Goal: Entertainment & Leisure: Consume media (video, audio)

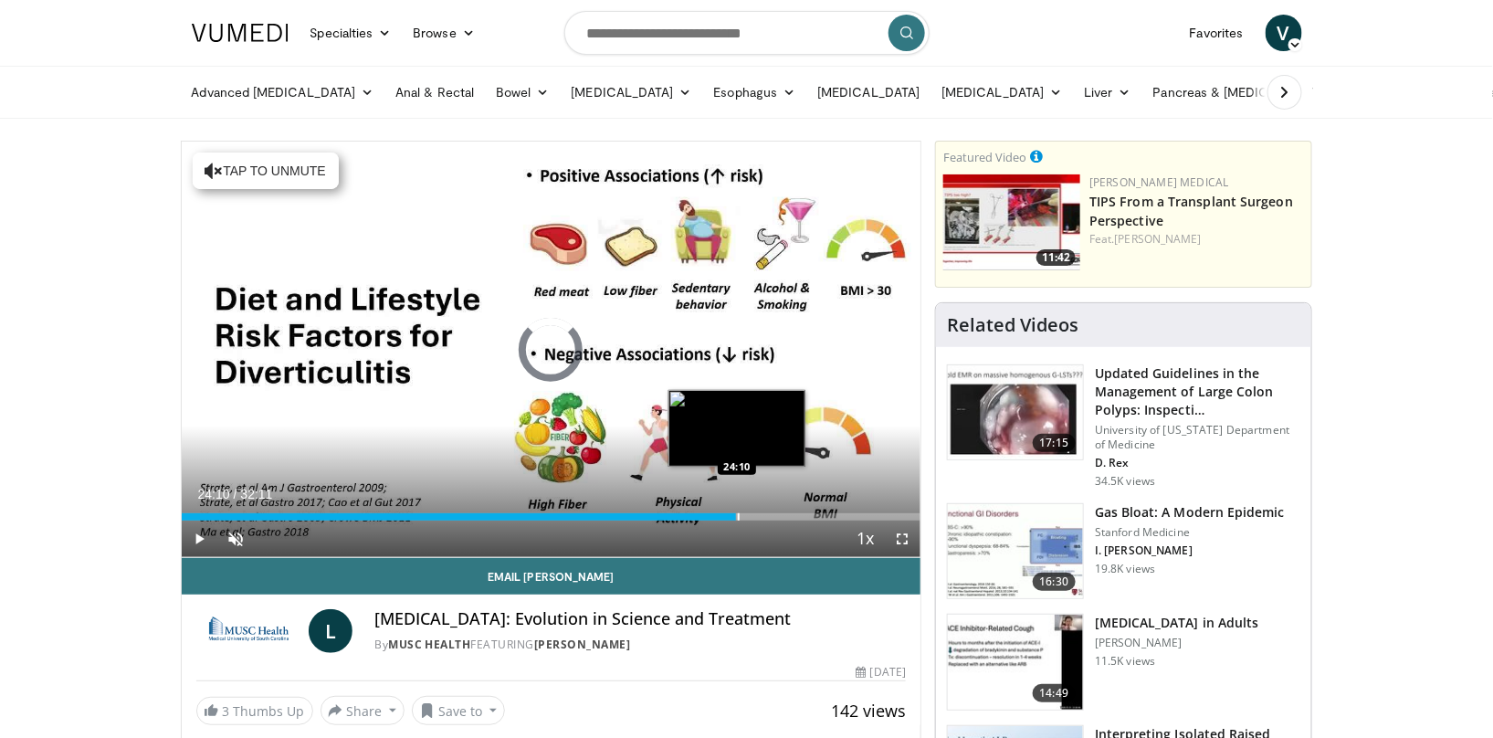
click at [738, 513] on div "Progress Bar" at bounding box center [739, 516] width 2 height 7
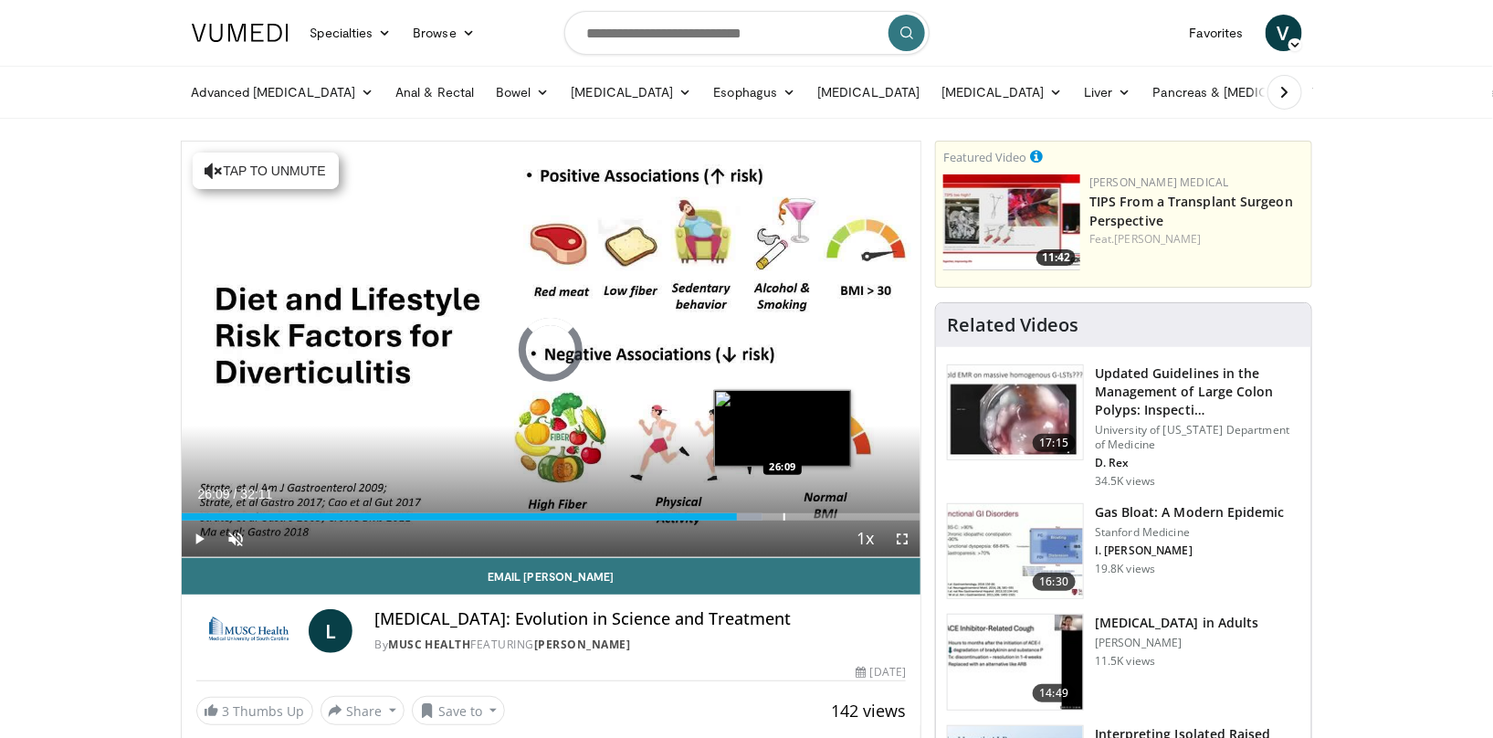
click at [784, 513] on div "Progress Bar" at bounding box center [785, 516] width 2 height 7
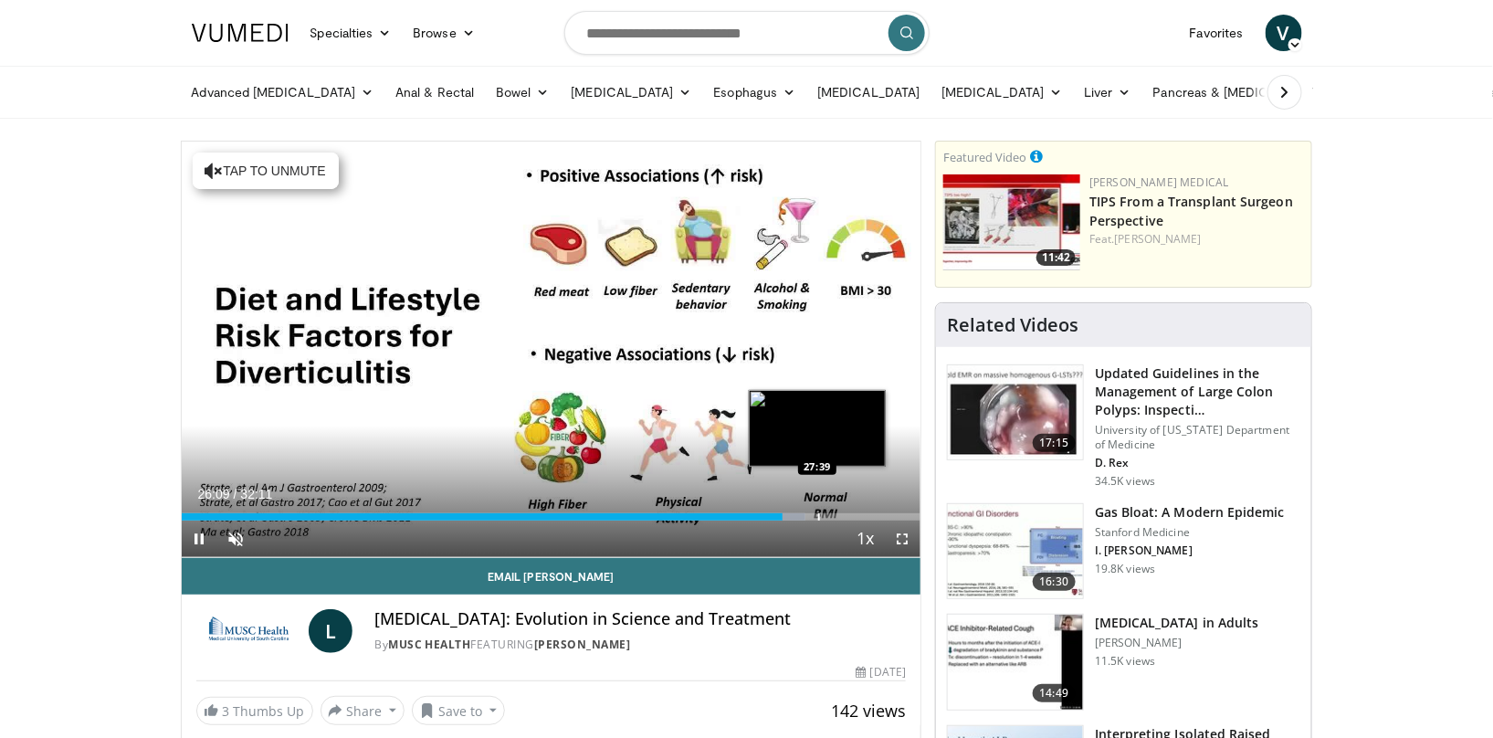
click at [818, 513] on div "Progress Bar" at bounding box center [819, 516] width 2 height 7
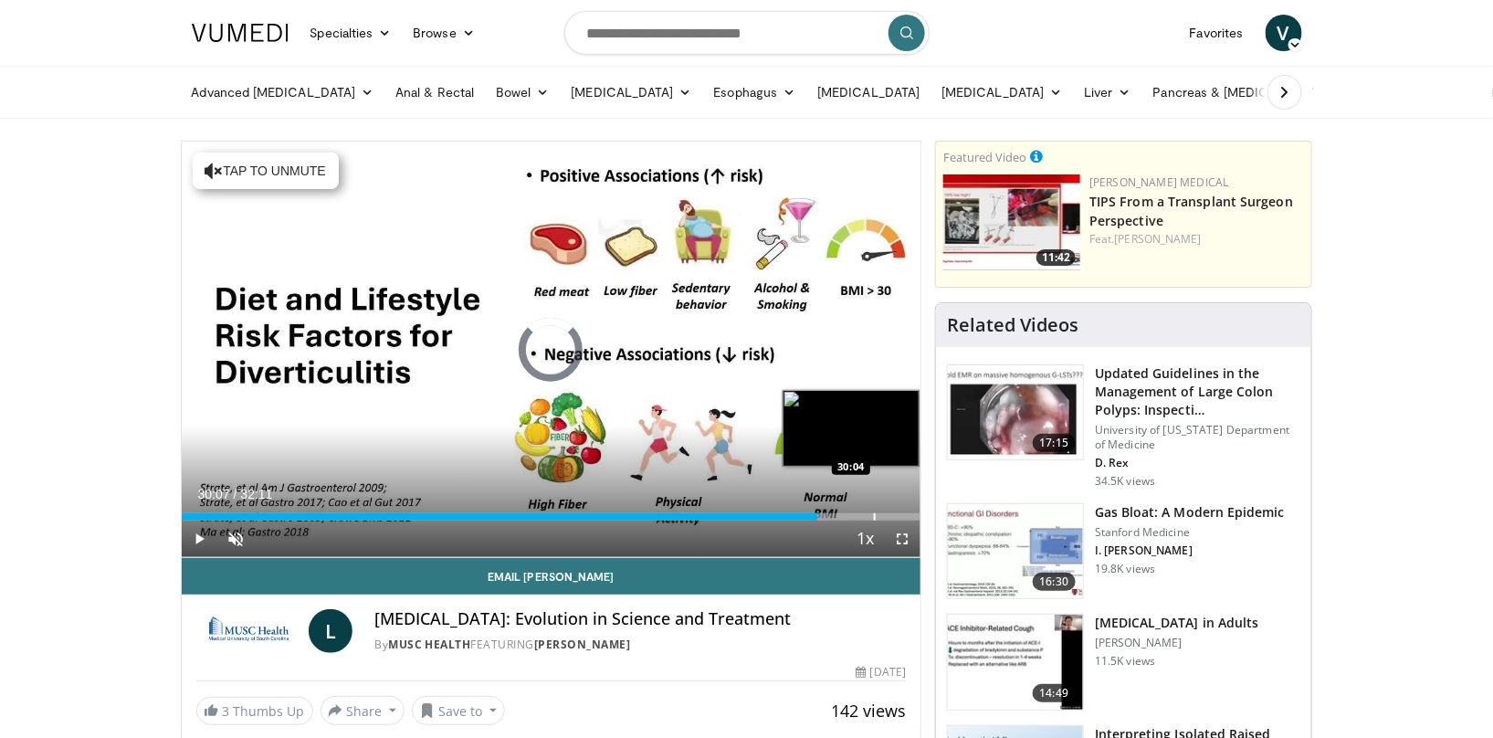
click at [874, 513] on div "Progress Bar" at bounding box center [875, 516] width 2 height 7
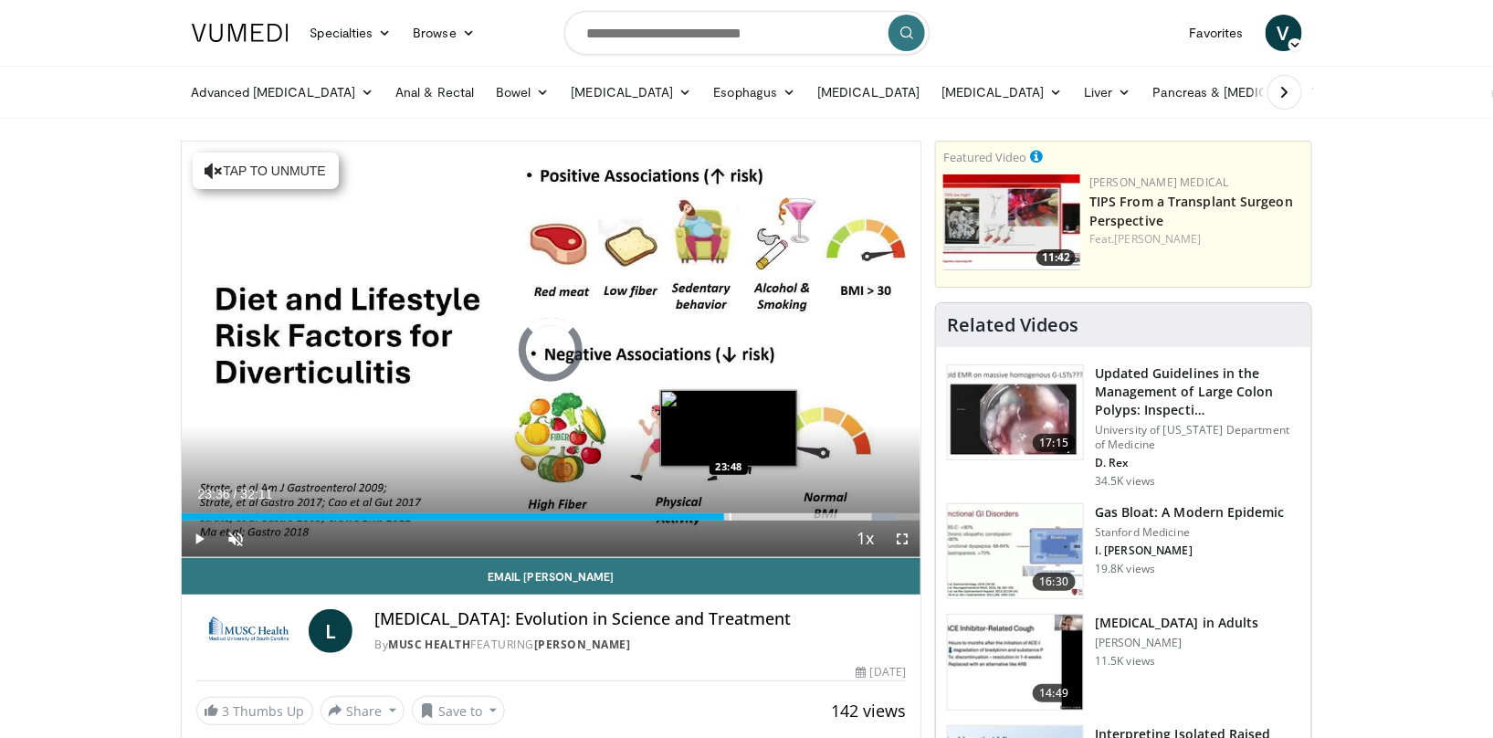
click at [724, 508] on div "Loaded : 96.84% 30:07 23:48" at bounding box center [552, 511] width 740 height 17
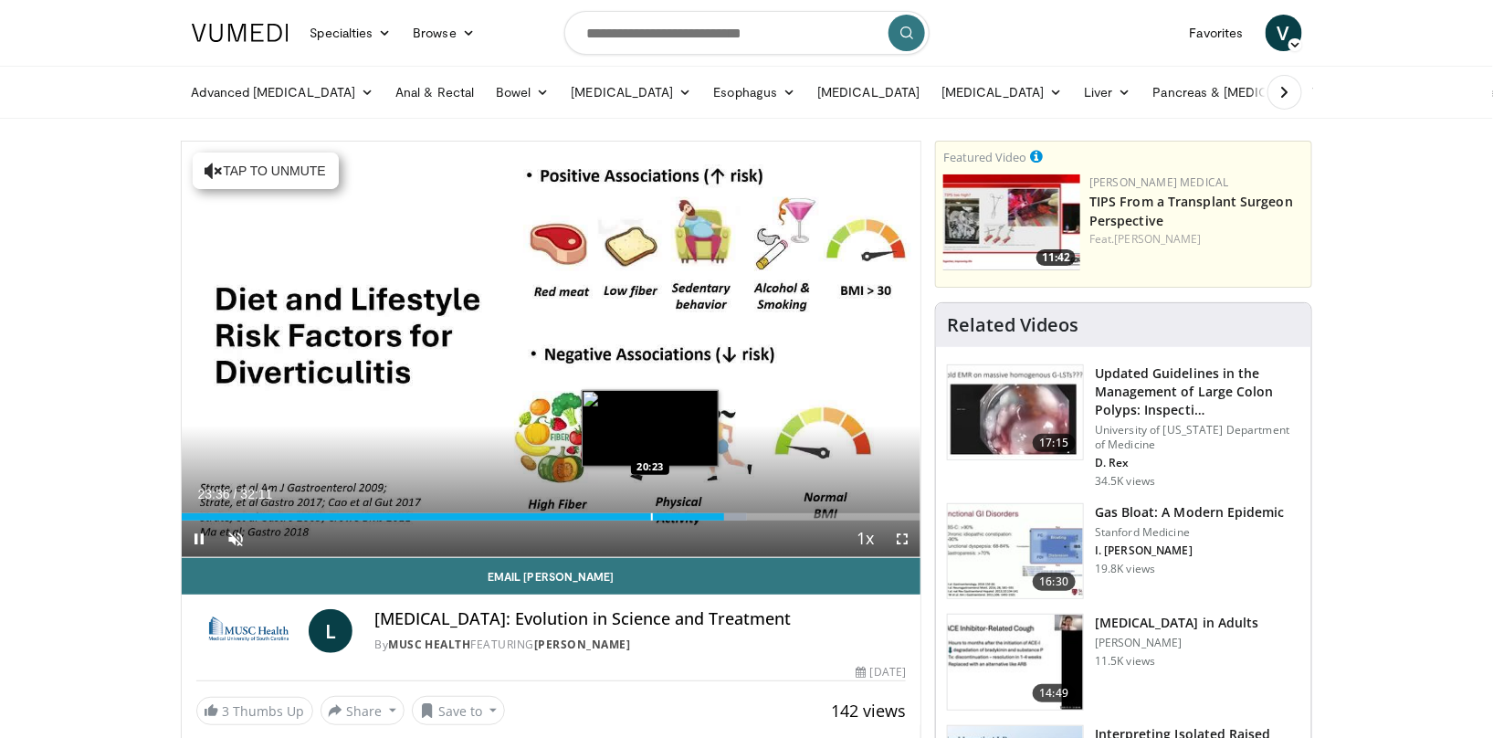
click at [649, 508] on div "Loaded : 76.54% 23:36 20:23" at bounding box center [552, 511] width 740 height 17
click at [668, 516] on div "Progress Bar" at bounding box center [669, 516] width 2 height 7
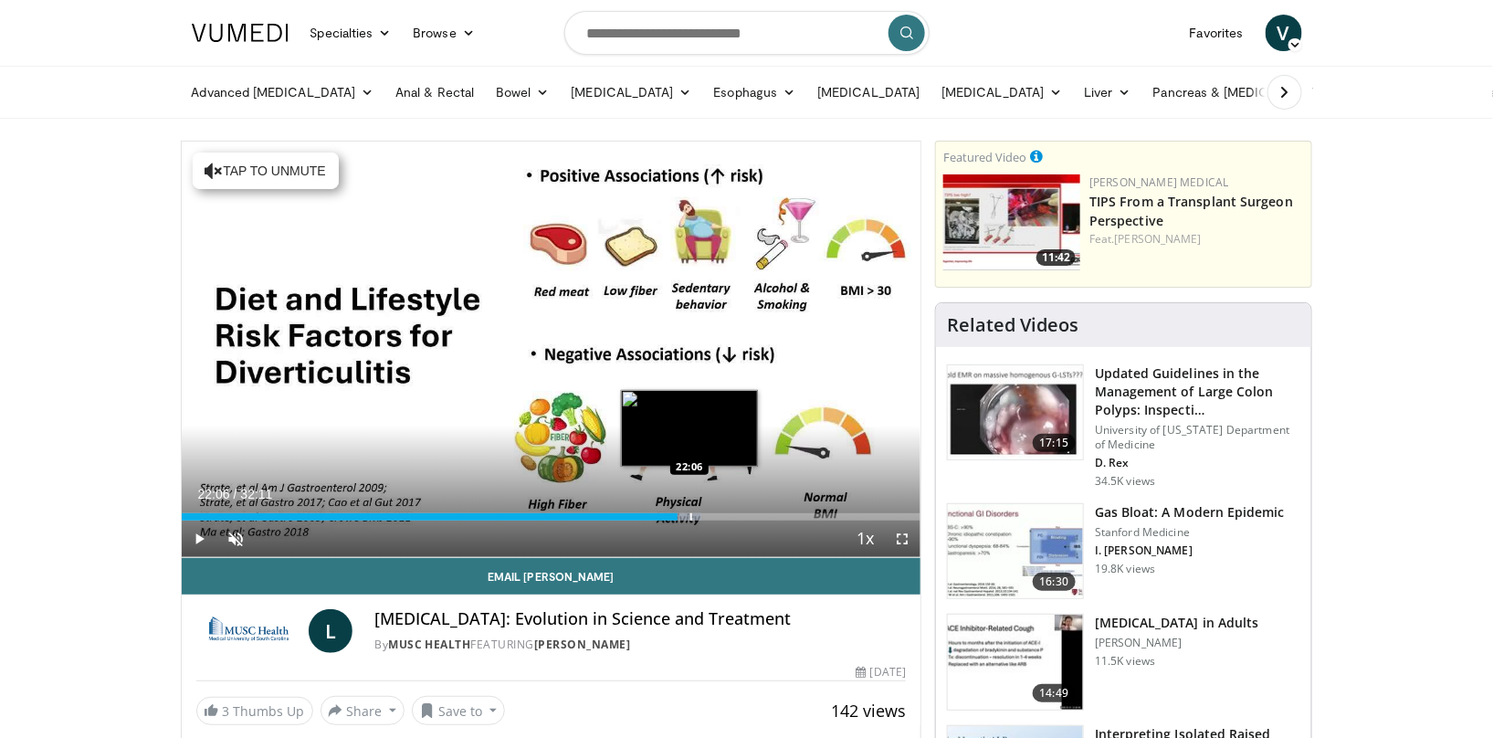
click at [689, 518] on div "Progress Bar" at bounding box center [683, 516] width 37 height 7
click at [696, 519] on div "Progress Bar" at bounding box center [695, 516] width 2 height 7
click at [668, 519] on div "Progress Bar" at bounding box center [669, 516] width 2 height 7
click at [726, 518] on div "Progress Bar" at bounding box center [727, 516] width 2 height 7
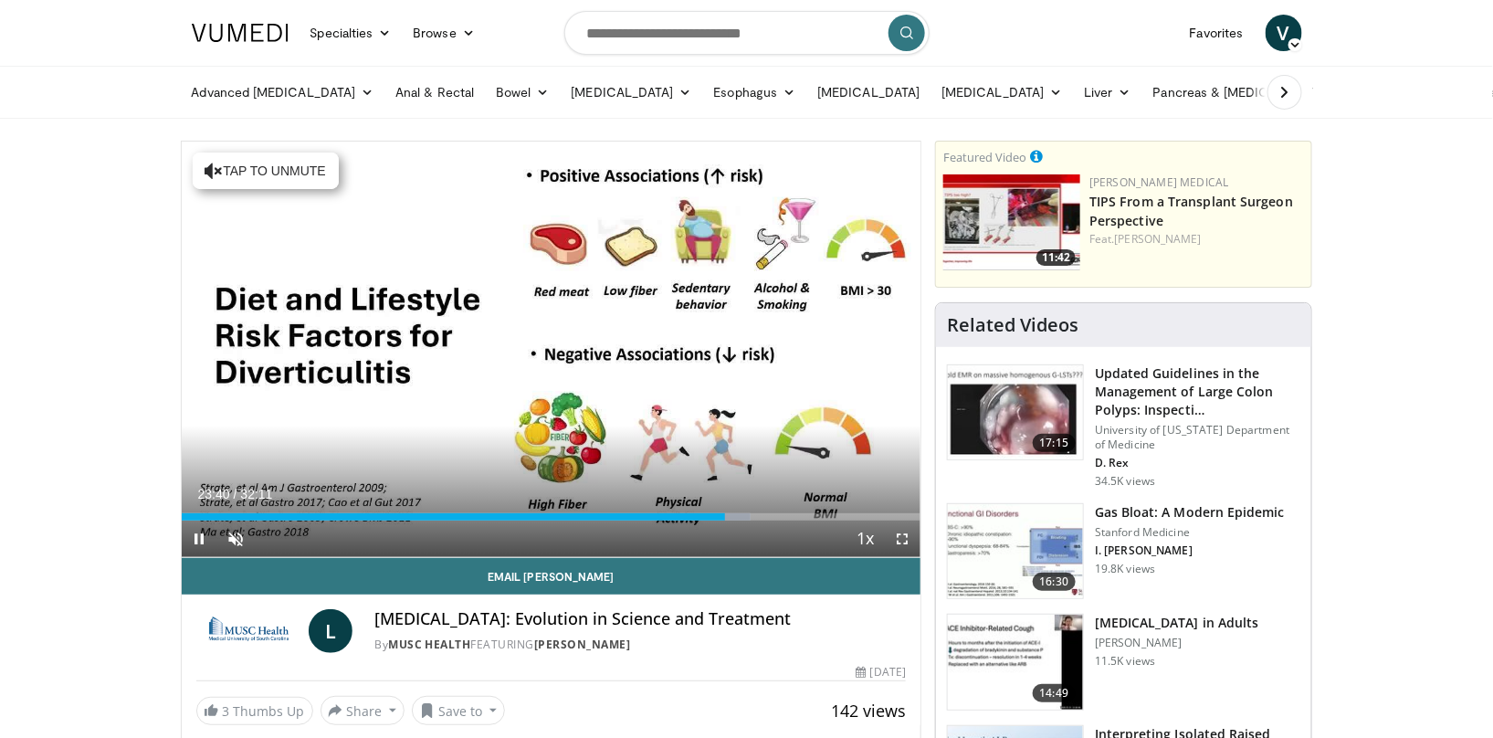
click at [689, 521] on div "Current Time 23:40 / Duration 32:11 Pause Skip Backward Skip Forward Unmute 0% …" at bounding box center [552, 539] width 740 height 37
click at [638, 511] on div "Loaded : 77.06% 23:41 19:45" at bounding box center [552, 511] width 740 height 17
click at [612, 521] on div "Current Time 19:57 / Duration 32:11 Pause Skip Backward Skip Forward Unmute 0% …" at bounding box center [552, 539] width 740 height 37
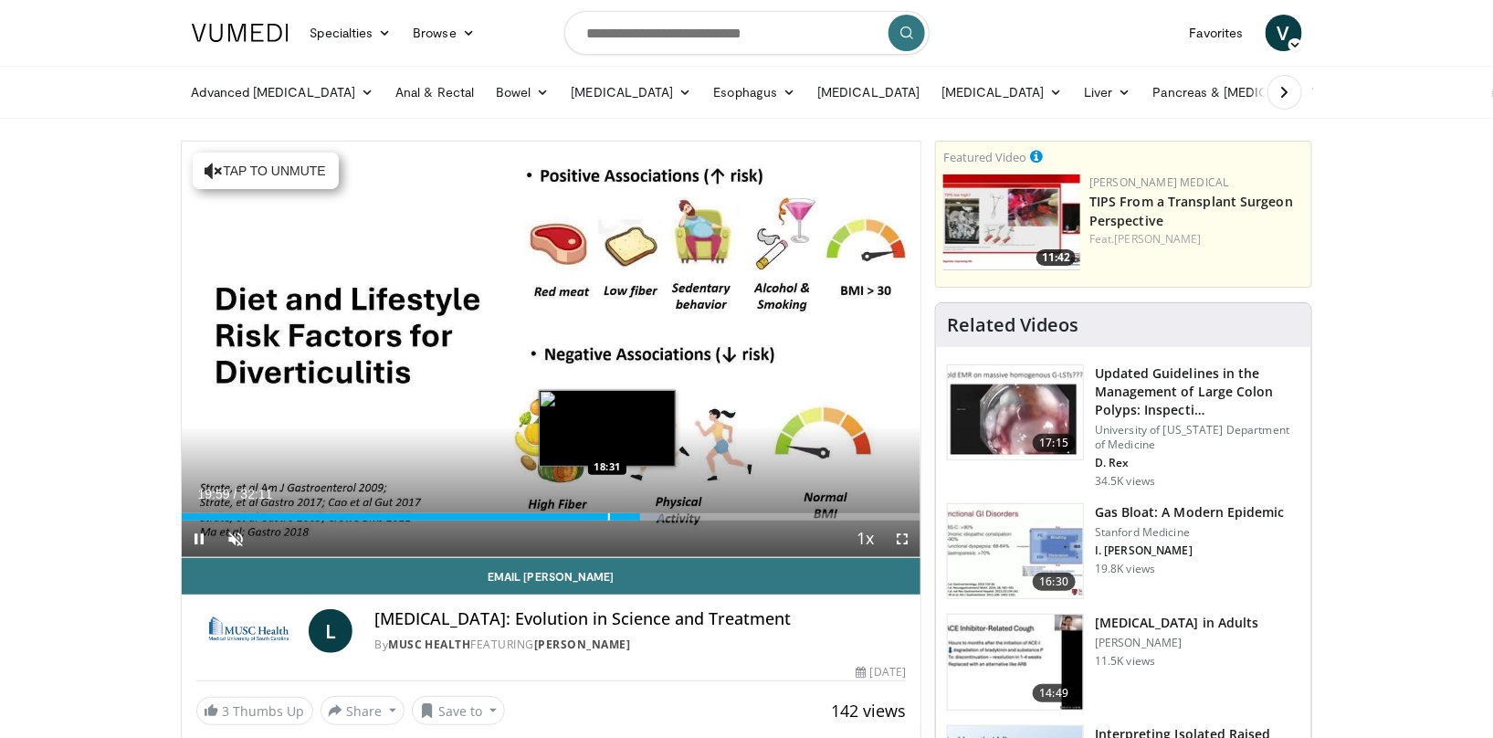
click at [608, 515] on div "Progress Bar" at bounding box center [609, 516] width 2 height 7
click at [613, 516] on div "Progress Bar" at bounding box center [614, 516] width 2 height 7
click at [626, 510] on div "Loaded : 61.63% 18:44 19:21" at bounding box center [552, 511] width 740 height 17
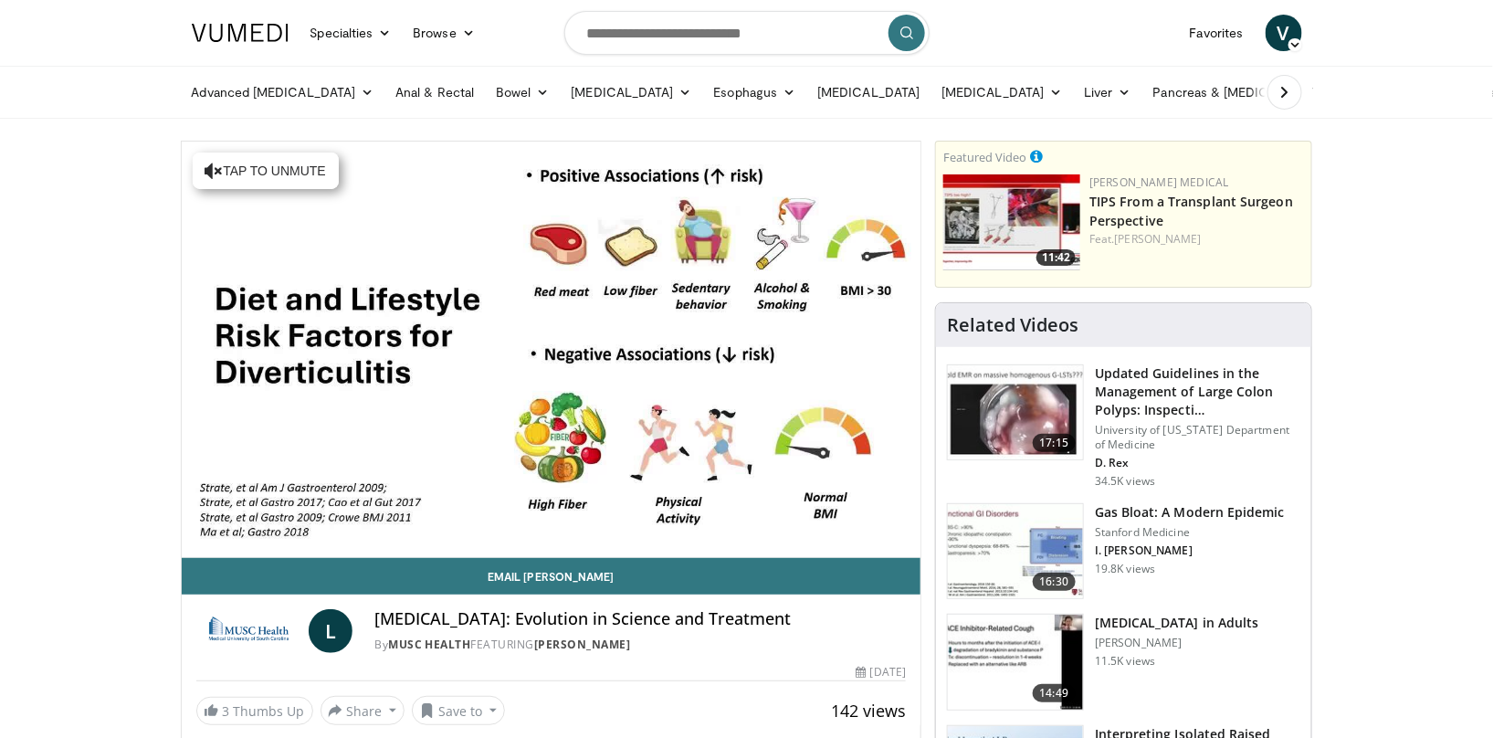
click at [604, 540] on div "Loaded : 62.16% 19:22 19:21" at bounding box center [552, 548] width 740 height 17
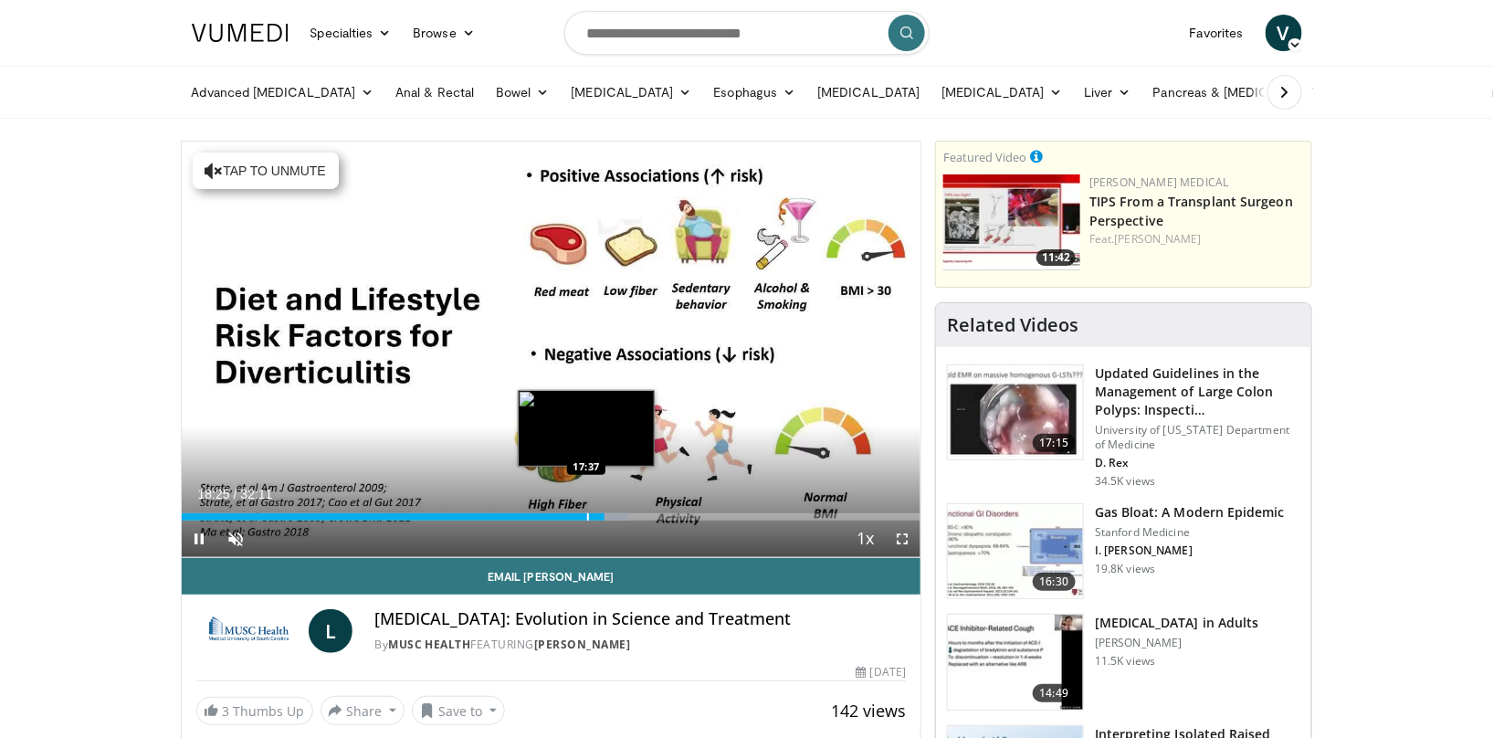
click at [587, 514] on div "Progress Bar" at bounding box center [588, 516] width 2 height 7
click at [562, 508] on div "Loaded : 57.48% 16:32 16:32" at bounding box center [552, 511] width 740 height 17
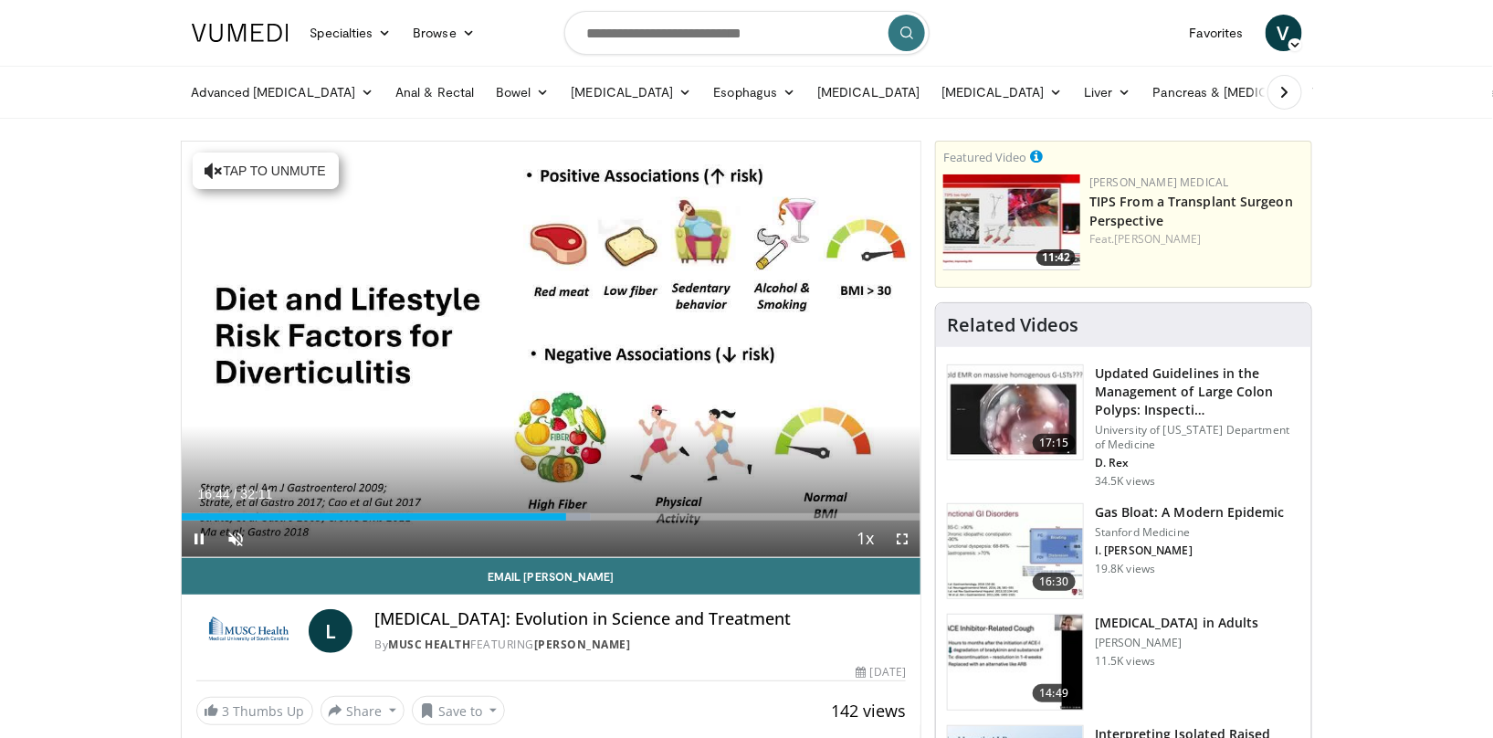
click at [523, 496] on div "Current Time 16:44 / Duration 32:11" at bounding box center [552, 494] width 740 height 16
click at [546, 516] on div "Progress Bar" at bounding box center [547, 516] width 2 height 7
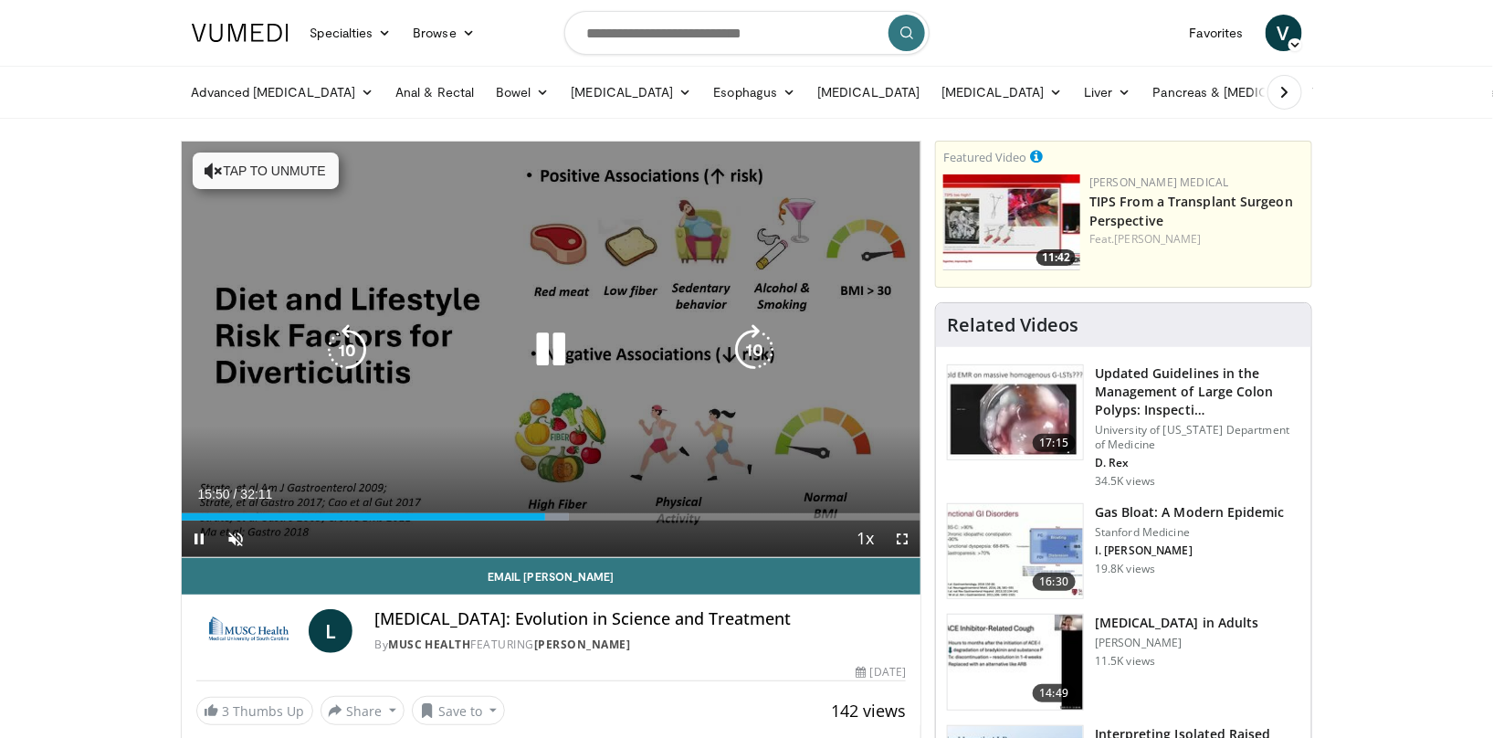
click at [492, 501] on div "10 seconds Tap to unmute" at bounding box center [552, 350] width 740 height 416
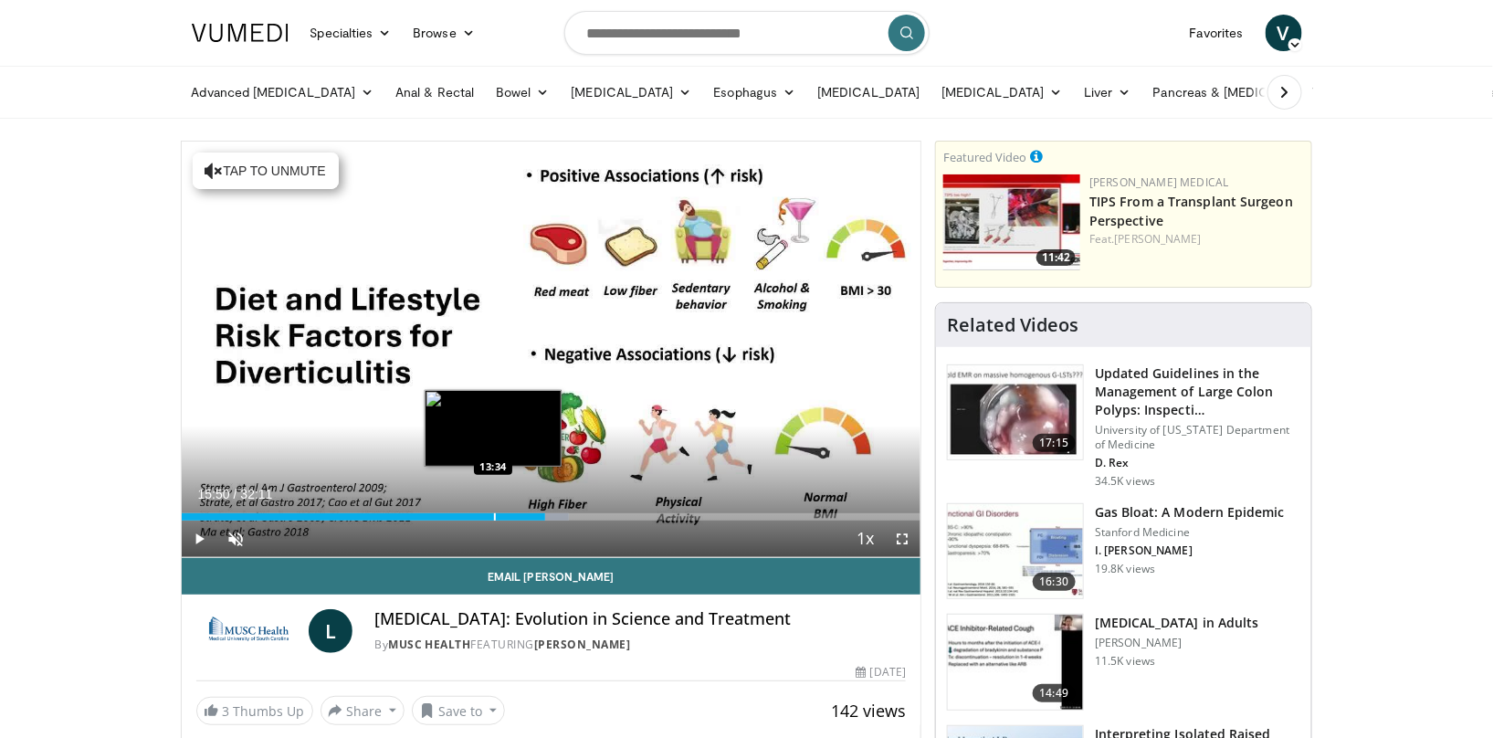
click at [494, 515] on div "Progress Bar" at bounding box center [495, 516] width 2 height 7
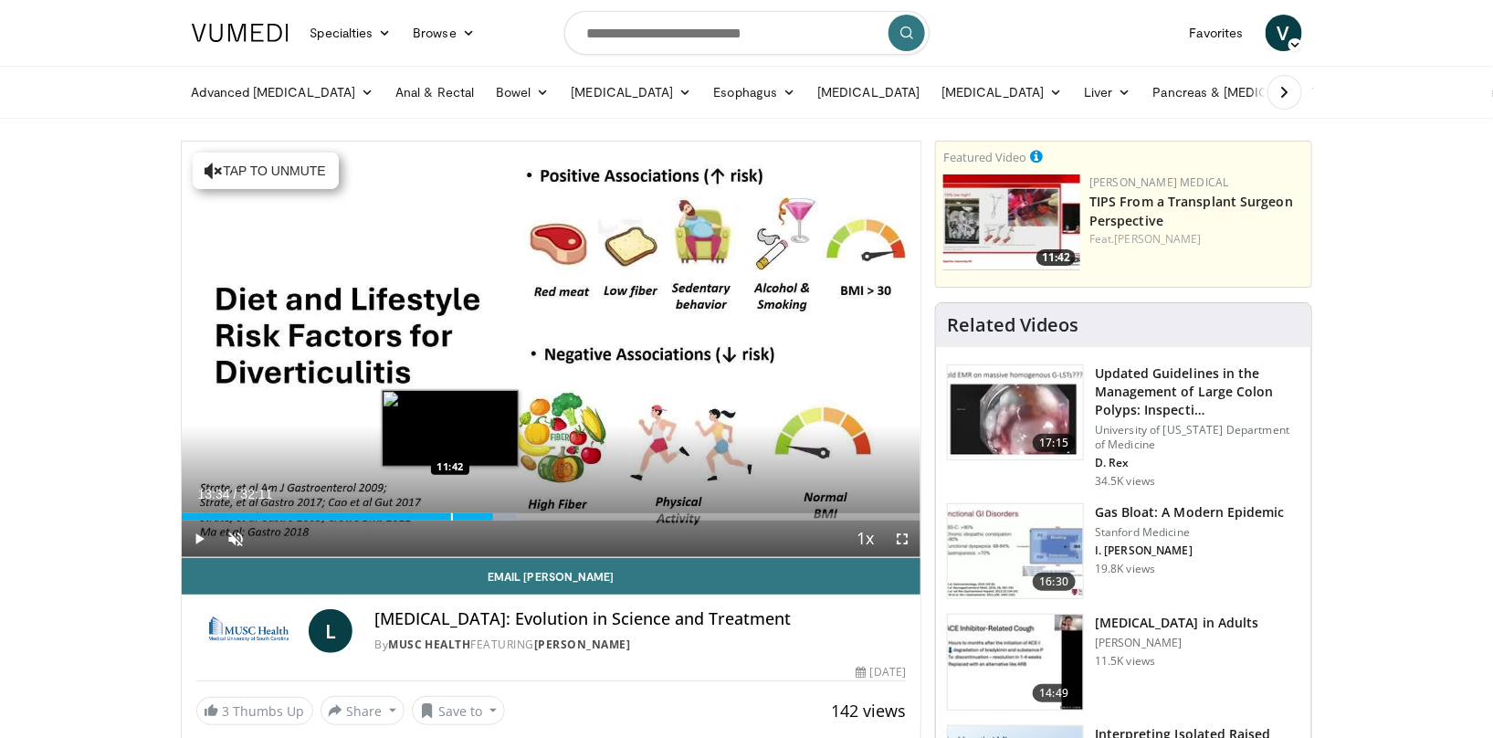
click at [450, 509] on div "Loaded : 45.57% 13:34 11:42" at bounding box center [552, 511] width 740 height 17
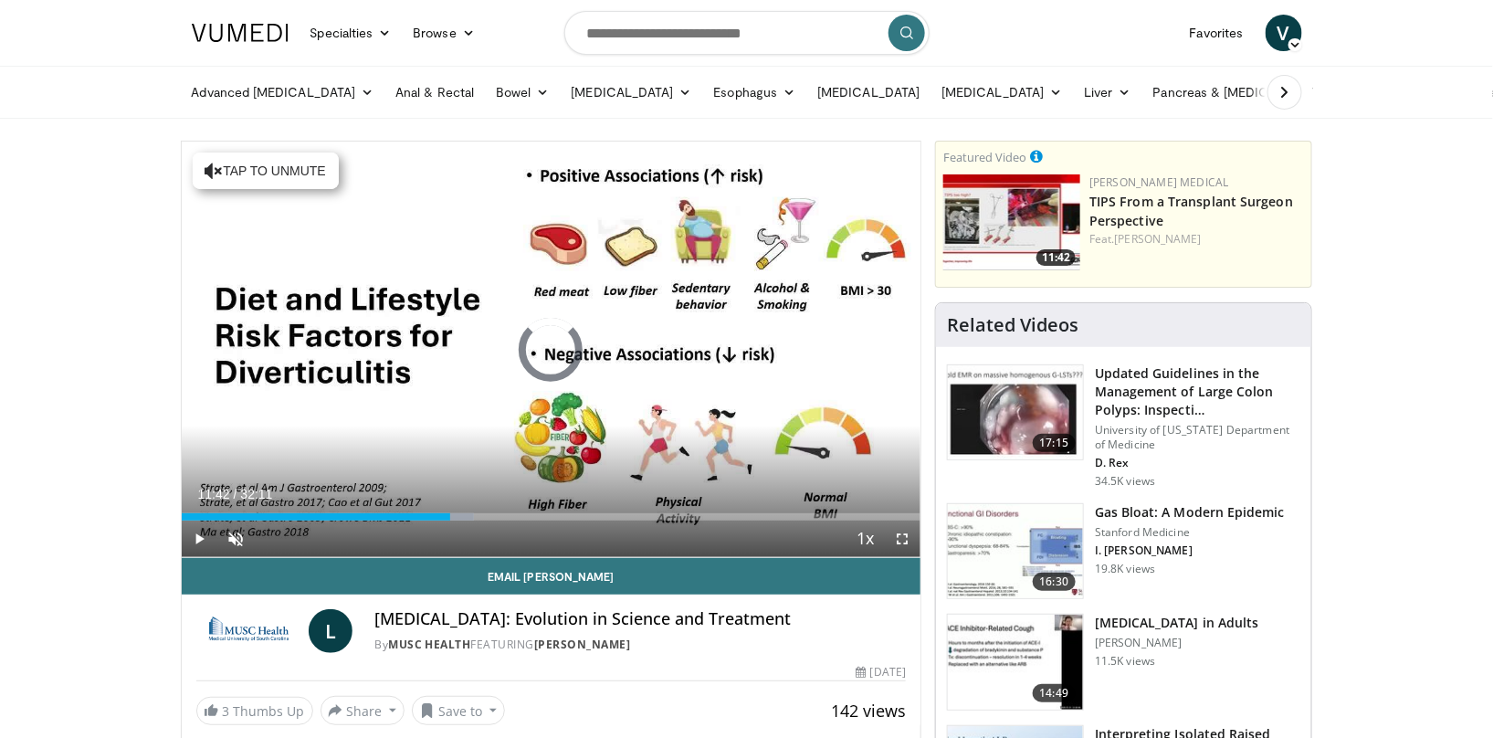
click at [414, 504] on div "Loaded : 39.55% 11:42 10:09" at bounding box center [552, 511] width 740 height 17
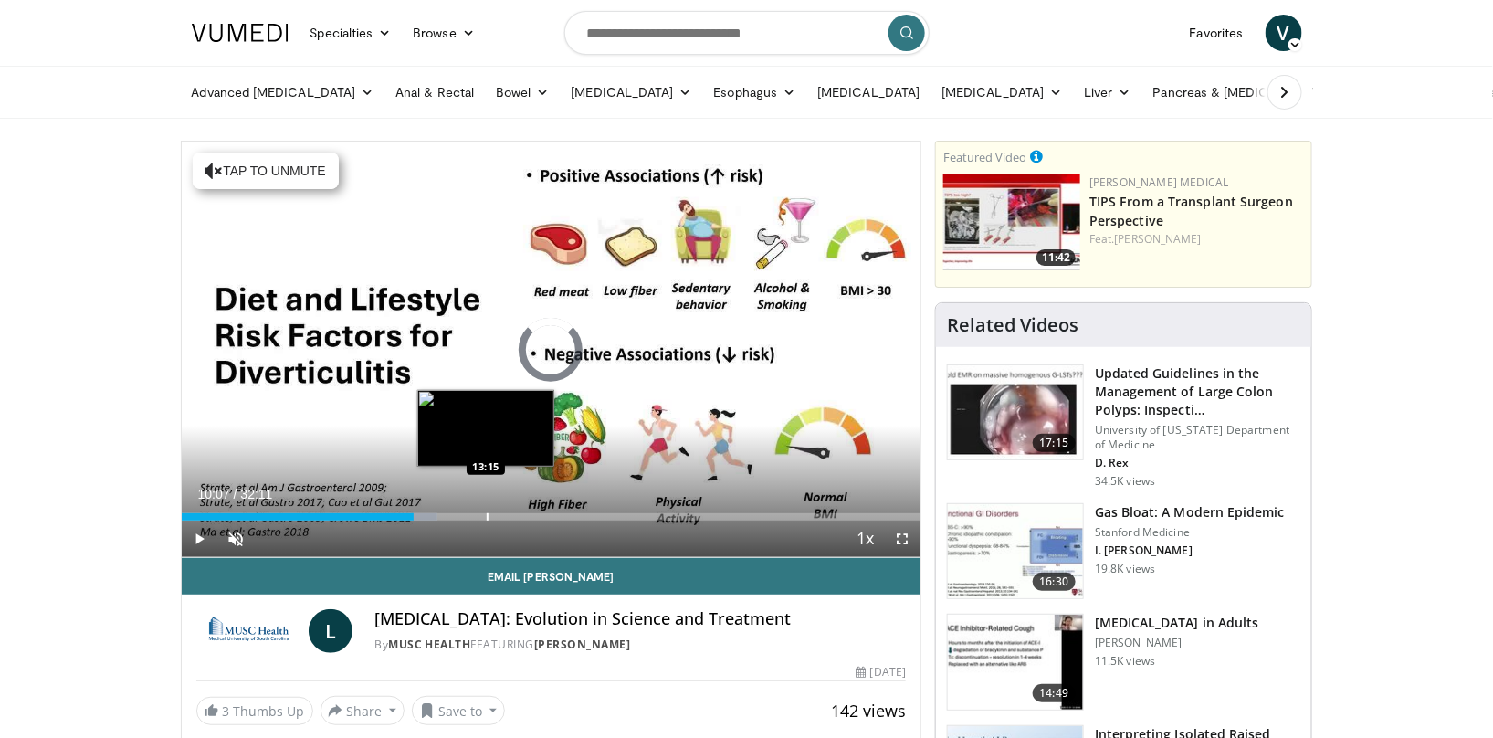
click at [487, 515] on div "Progress Bar" at bounding box center [488, 516] width 2 height 7
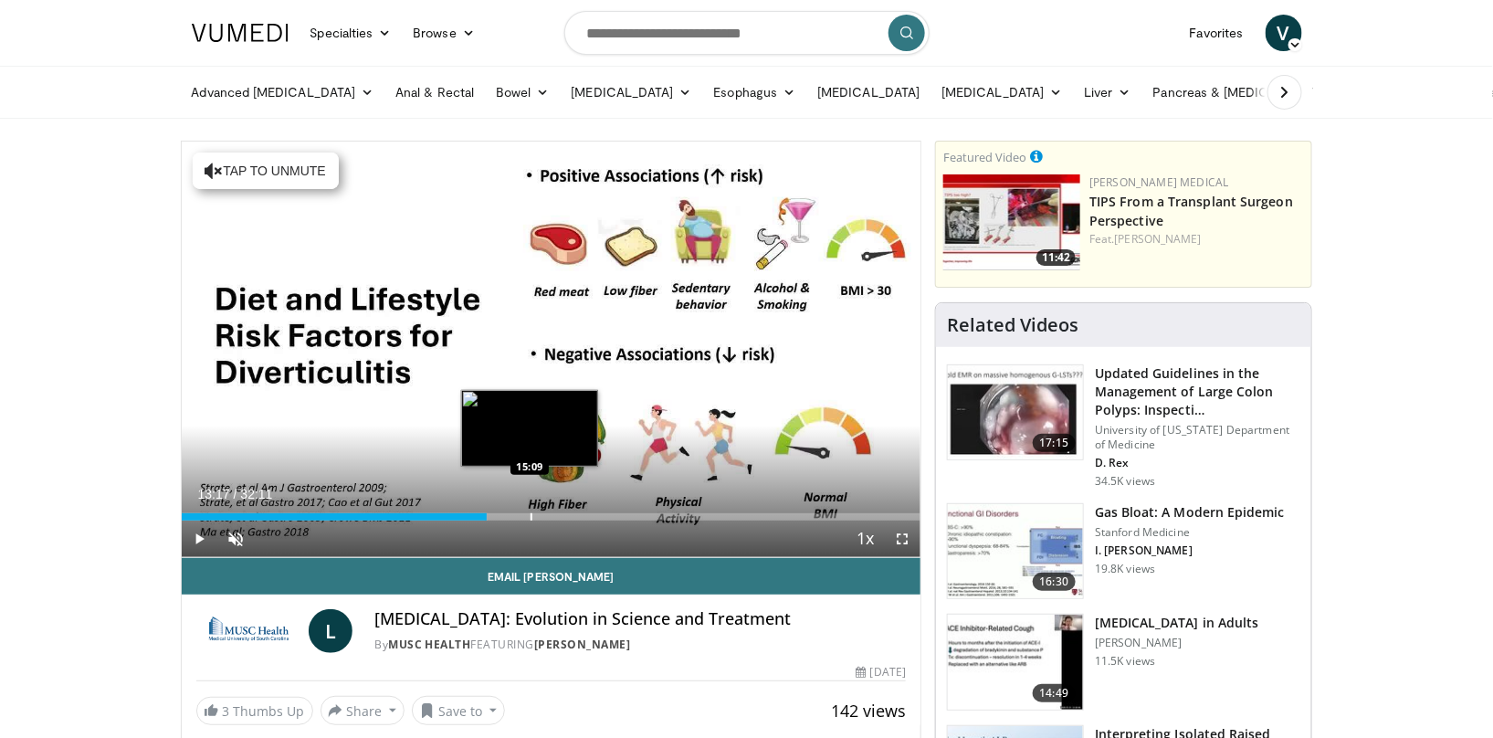
click at [531, 515] on div "Progress Bar" at bounding box center [532, 516] width 2 height 7
click at [575, 515] on div "Progress Bar" at bounding box center [576, 516] width 2 height 7
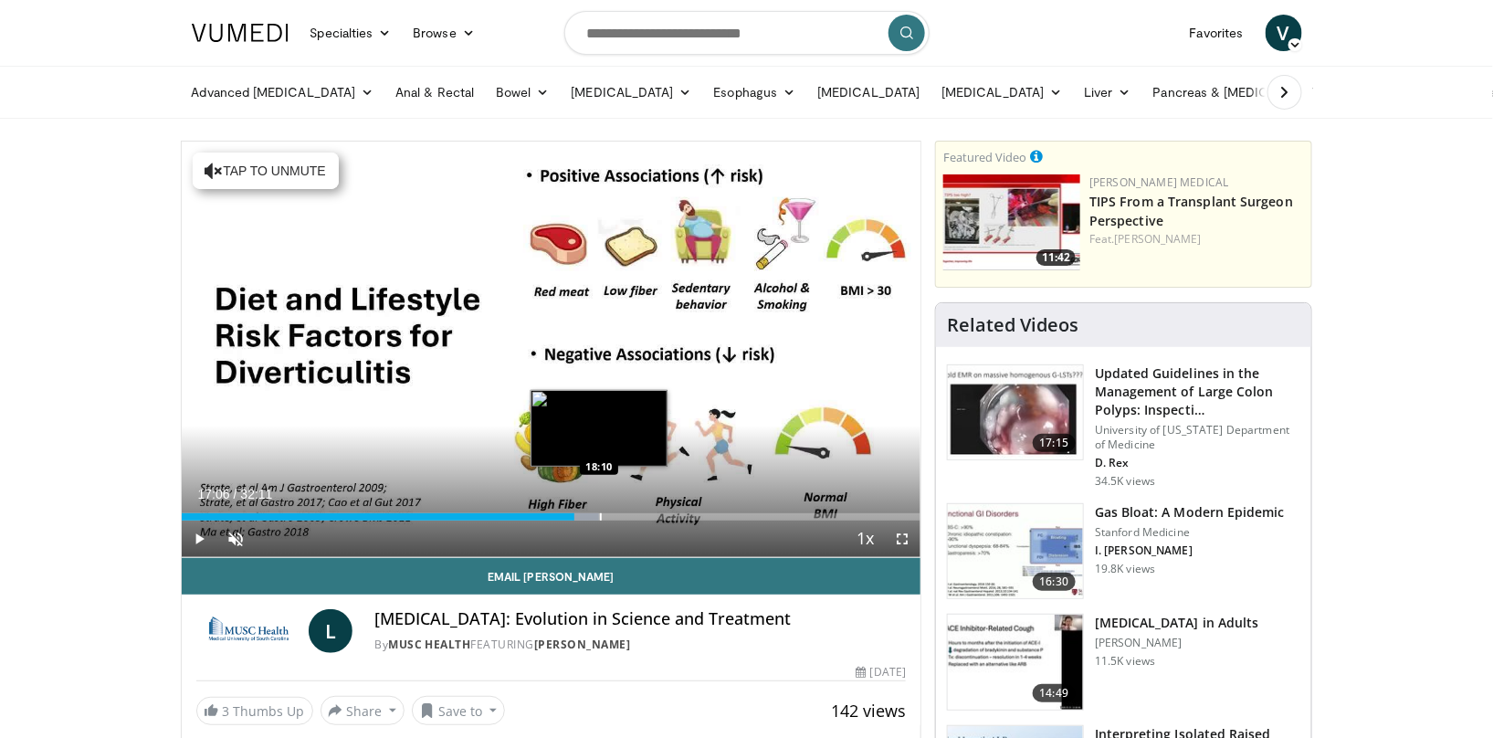
click at [600, 514] on div "Progress Bar" at bounding box center [601, 516] width 2 height 7
click at [626, 515] on div "Progress Bar" at bounding box center [627, 516] width 2 height 7
click at [616, 517] on div "Progress Bar" at bounding box center [617, 516] width 2 height 7
click at [626, 515] on div "Progress Bar" at bounding box center [627, 516] width 2 height 7
click at [636, 515] on div "Progress Bar" at bounding box center [637, 516] width 2 height 7
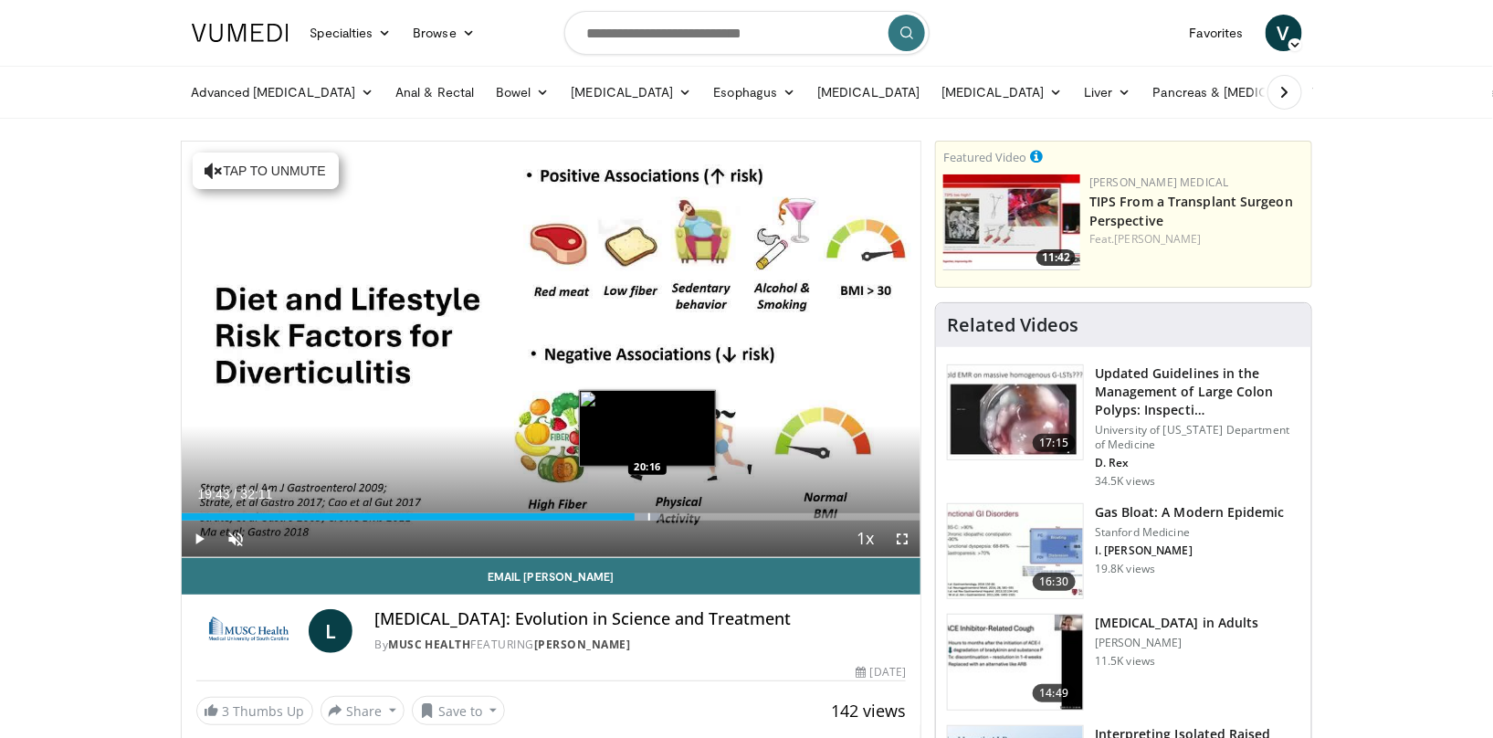
click at [648, 514] on div "Progress Bar" at bounding box center [649, 516] width 2 height 7
click at [668, 516] on div "Progress Bar" at bounding box center [668, 516] width 2 height 7
click at [685, 517] on div "Progress Bar" at bounding box center [686, 516] width 2 height 7
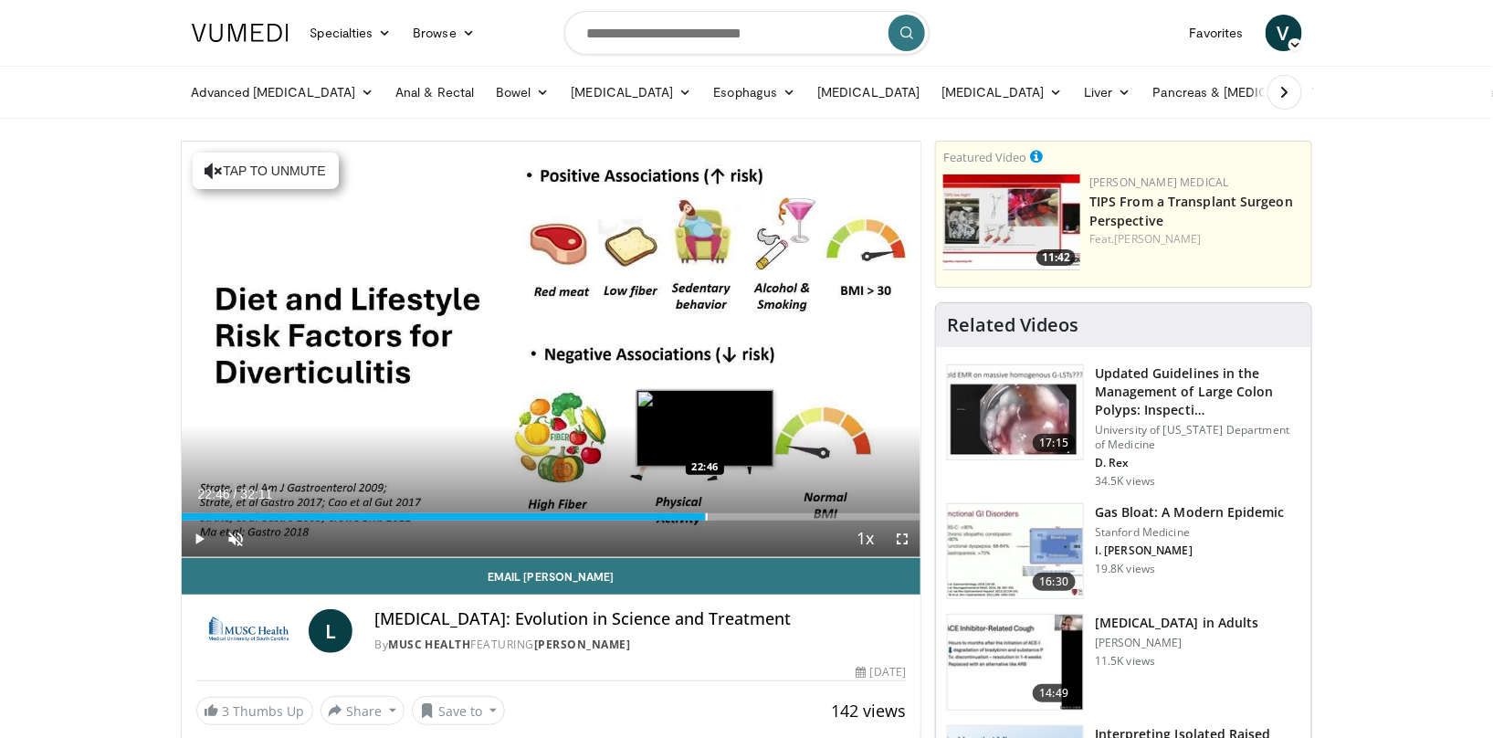
click at [706, 517] on div "Progress Bar" at bounding box center [707, 516] width 2 height 7
